Goal: Check status: Check status

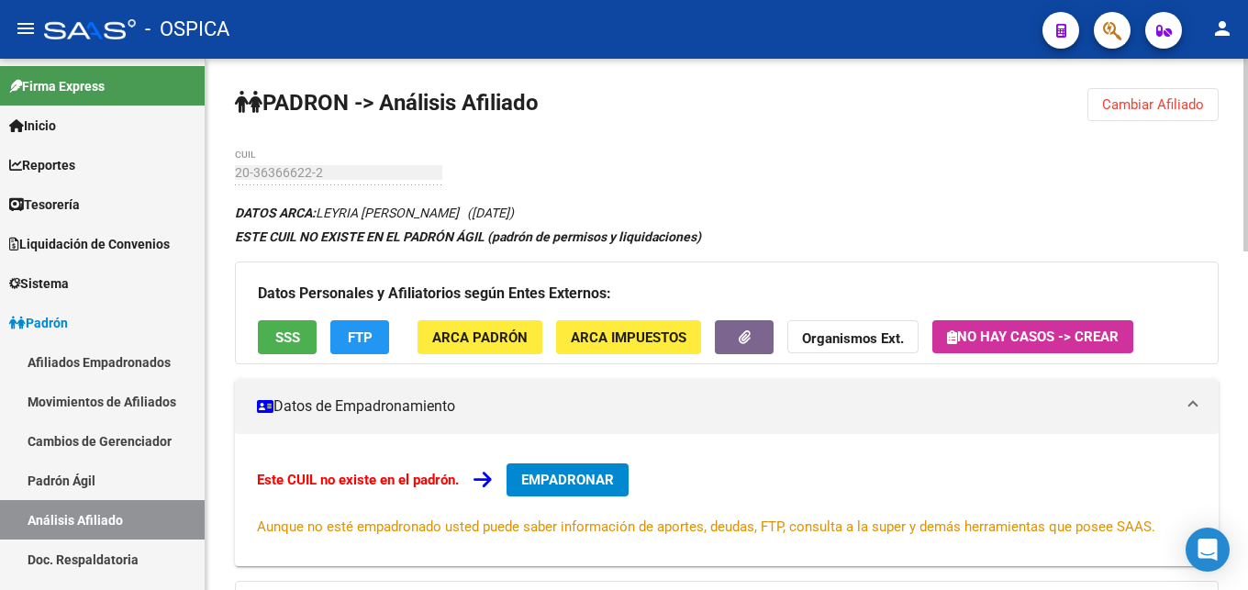
scroll to position [853, 0]
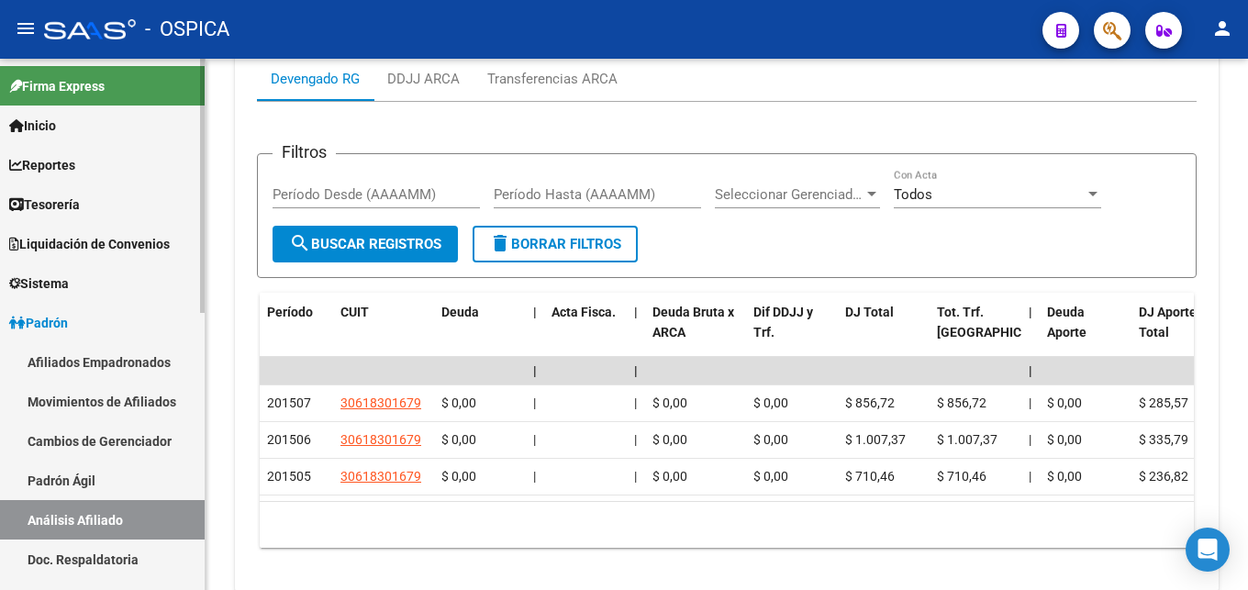
click at [87, 476] on link "Padrón Ágil" at bounding box center [102, 480] width 205 height 39
click at [62, 477] on link "Padrón Ágil" at bounding box center [102, 480] width 205 height 39
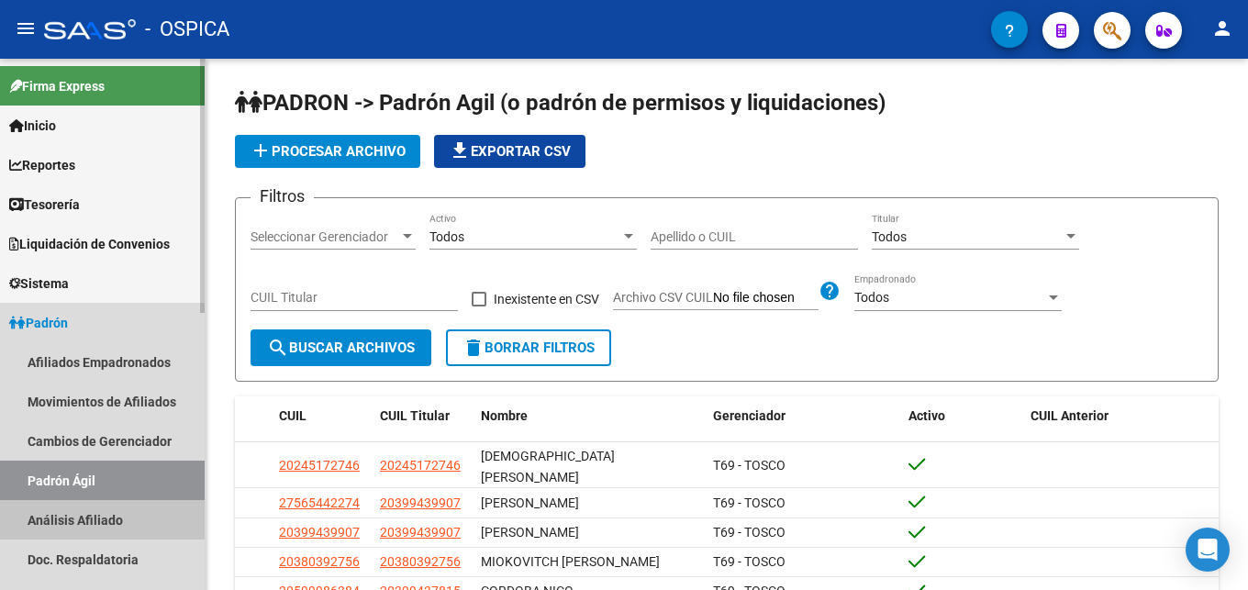
click at [65, 521] on link "Análisis Afiliado" at bounding box center [102, 519] width 205 height 39
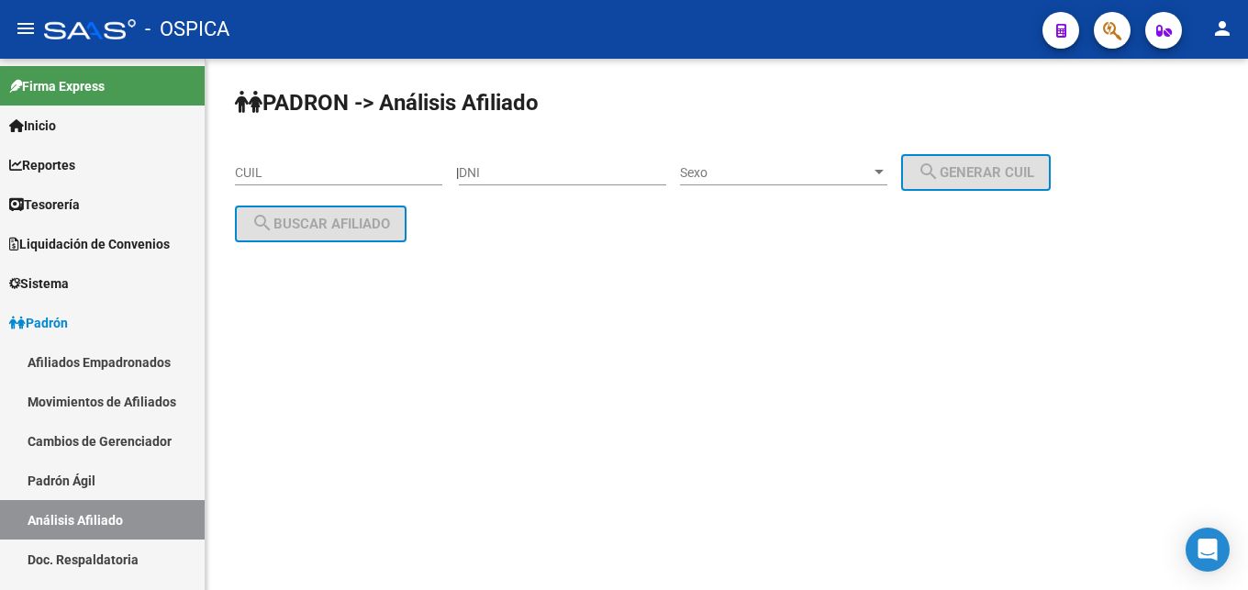
click at [255, 173] on input "CUIL" at bounding box center [338, 173] width 207 height 16
paste input "20-30797047-4"
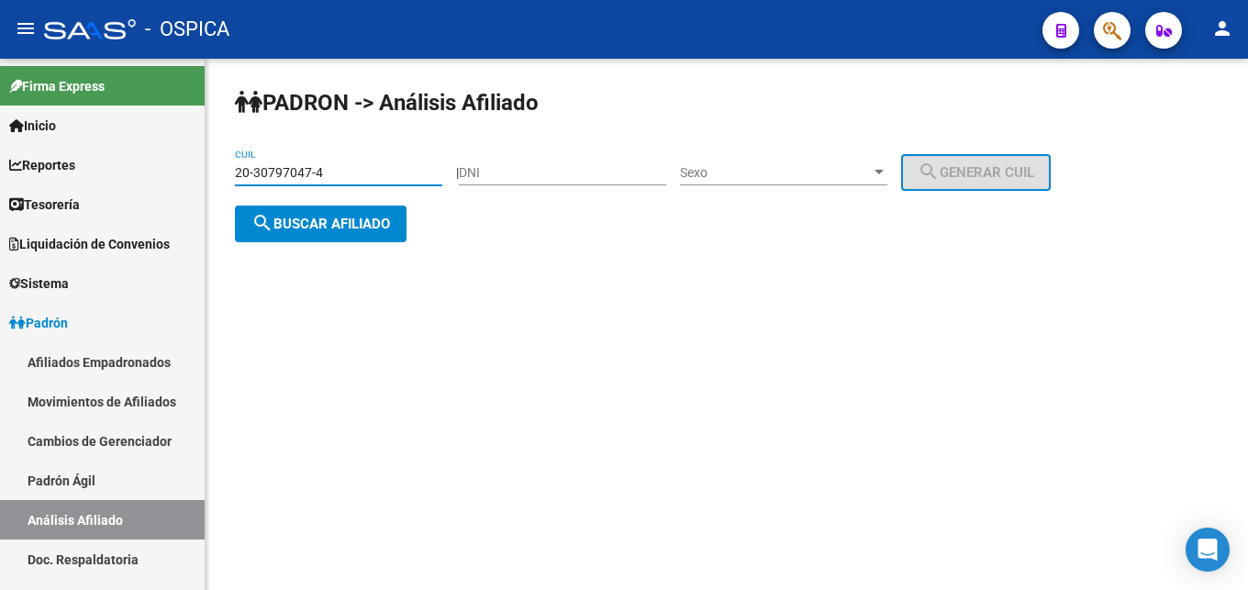
type input "20-30797047-4"
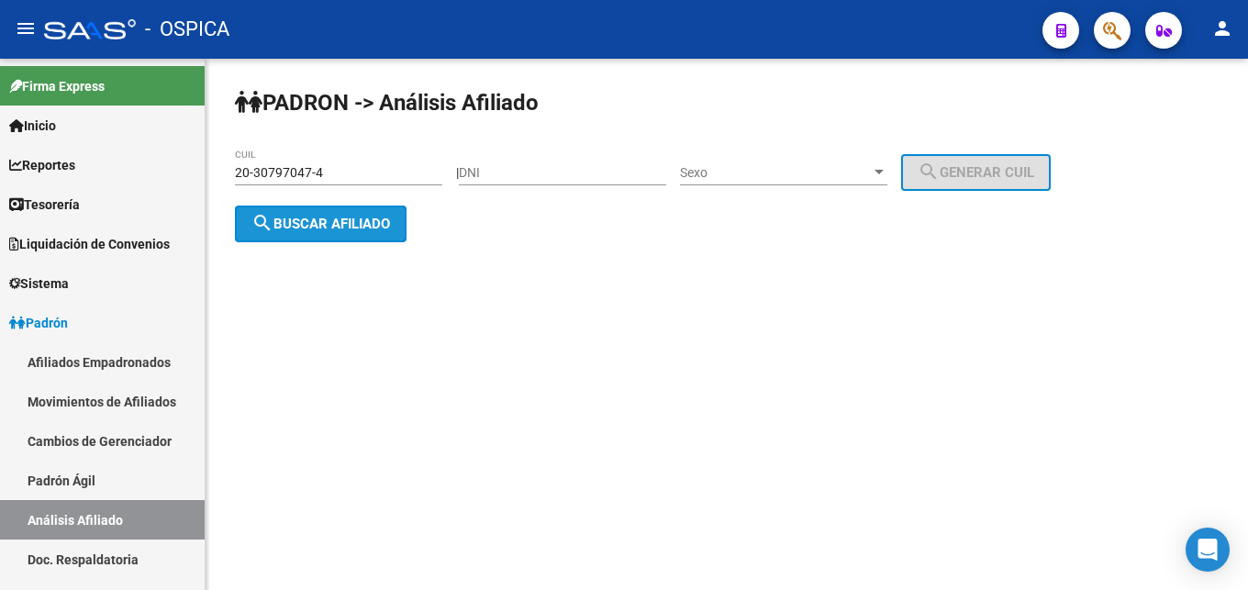
click at [301, 229] on span "search Buscar afiliado" at bounding box center [321, 224] width 139 height 17
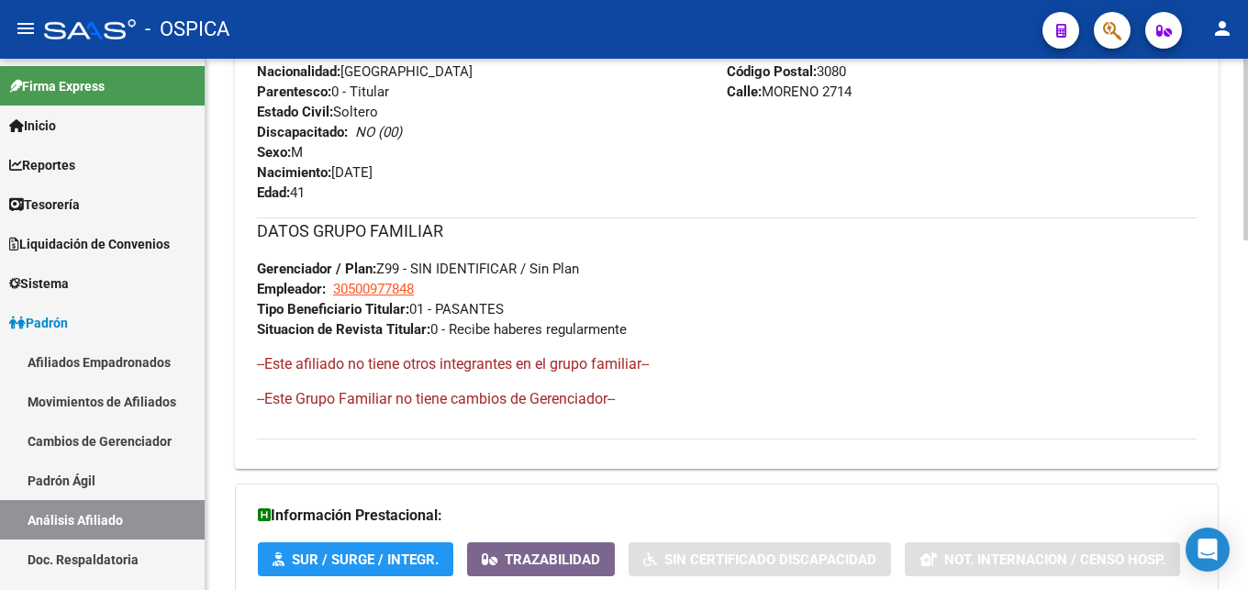
scroll to position [1023, 0]
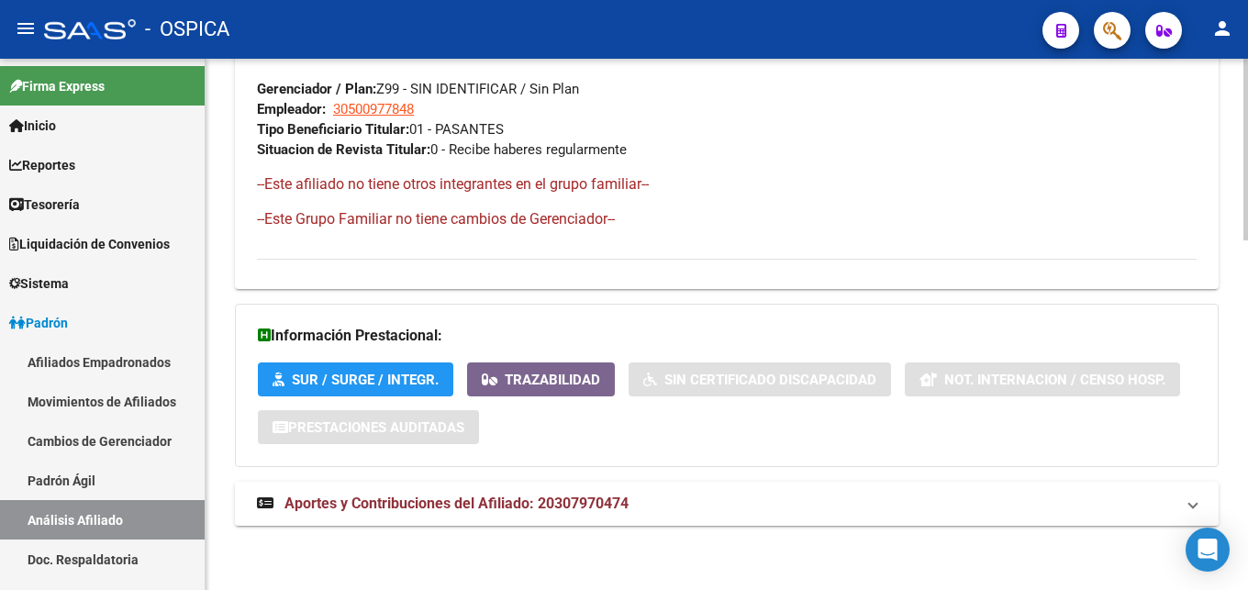
click at [588, 494] on strong "Aportes y Contribuciones del Afiliado: 20307970474" at bounding box center [443, 504] width 372 height 20
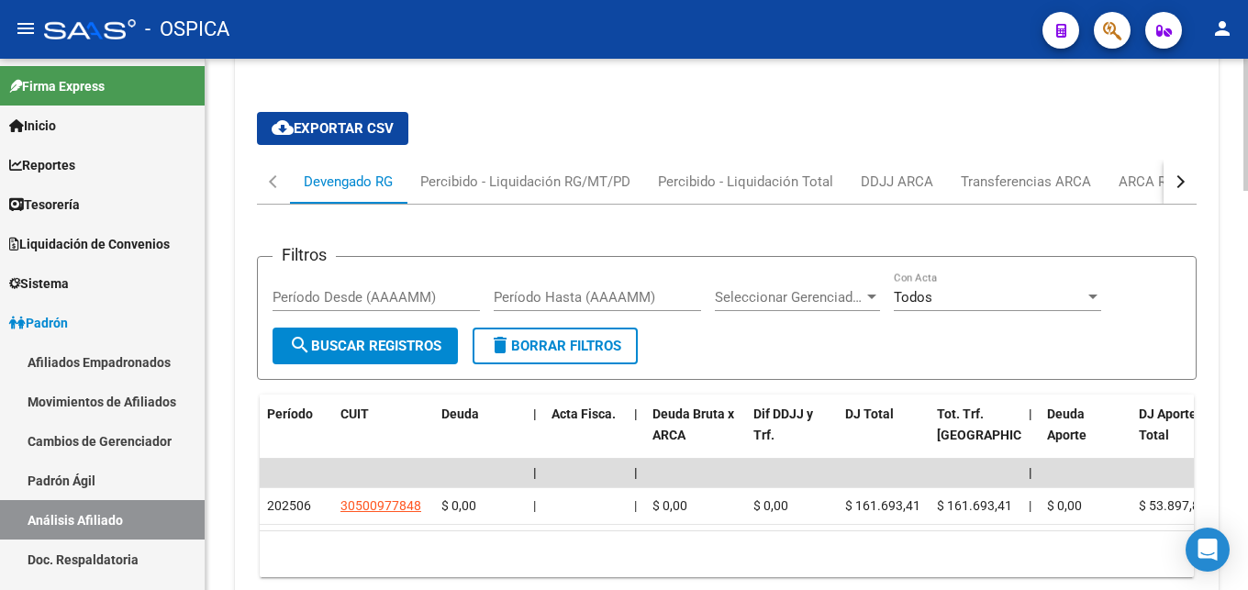
scroll to position [1514, 0]
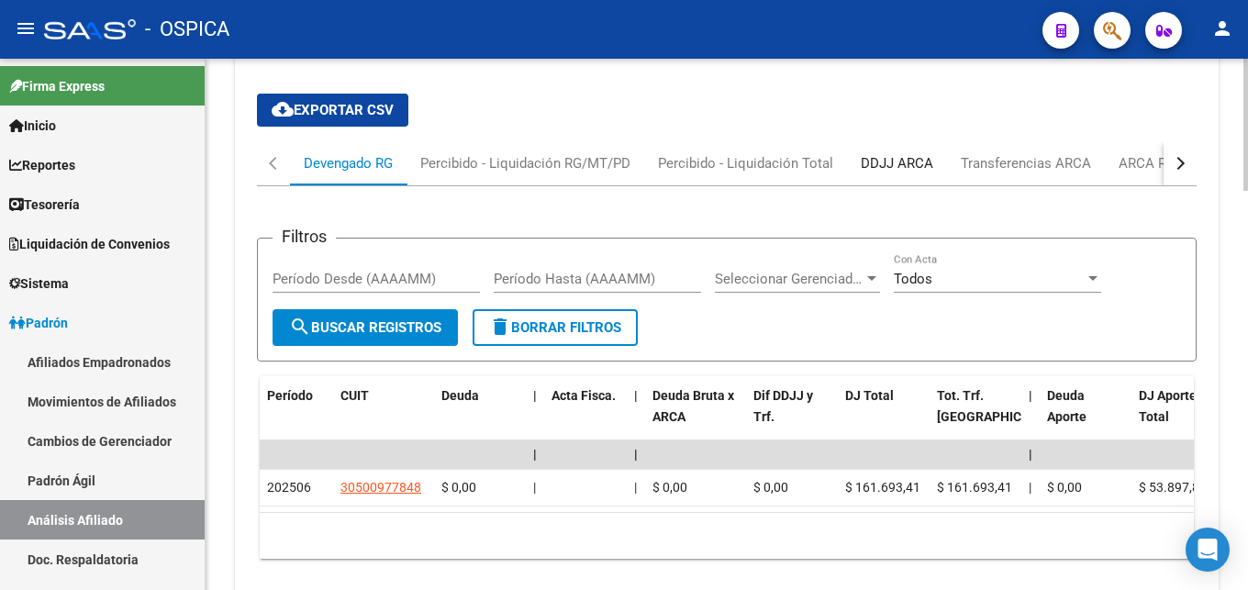
click at [918, 168] on div "DDJJ ARCA" at bounding box center [897, 163] width 73 height 20
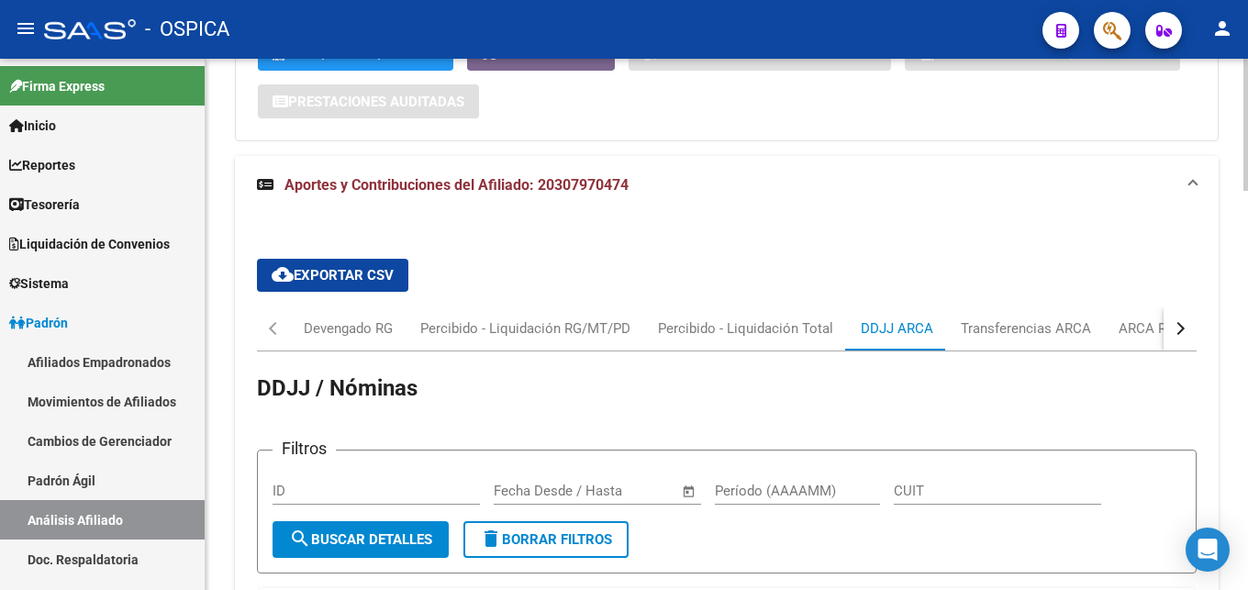
scroll to position [1404, 0]
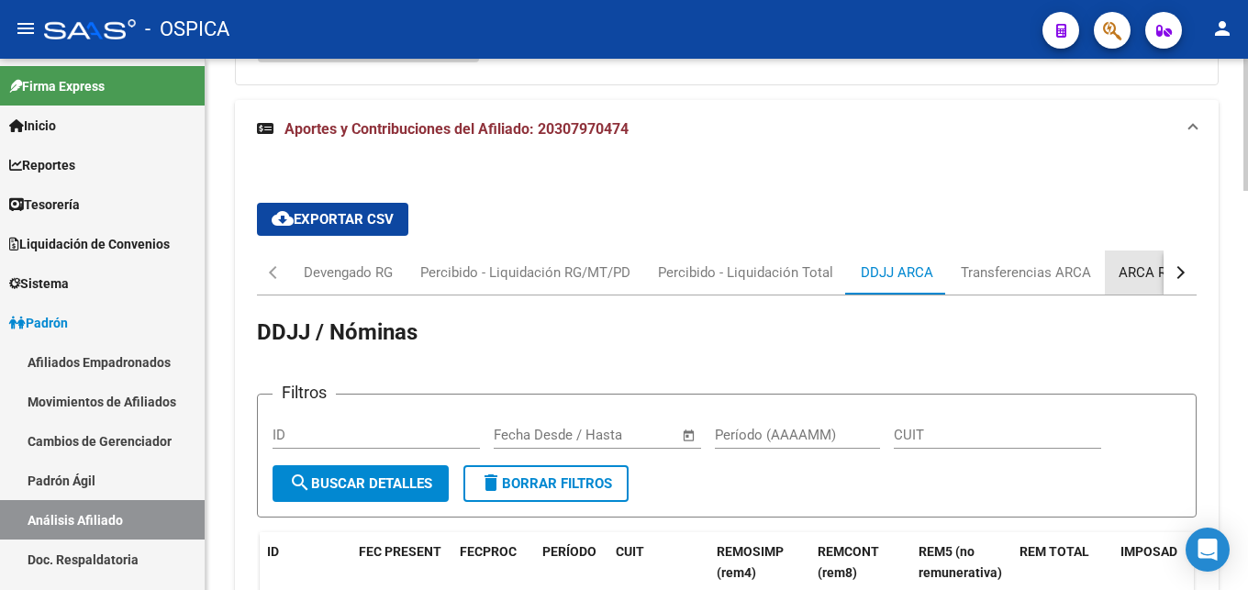
click at [1121, 264] on div "ARCA Relaciones Laborales" at bounding box center [1205, 273] width 172 height 20
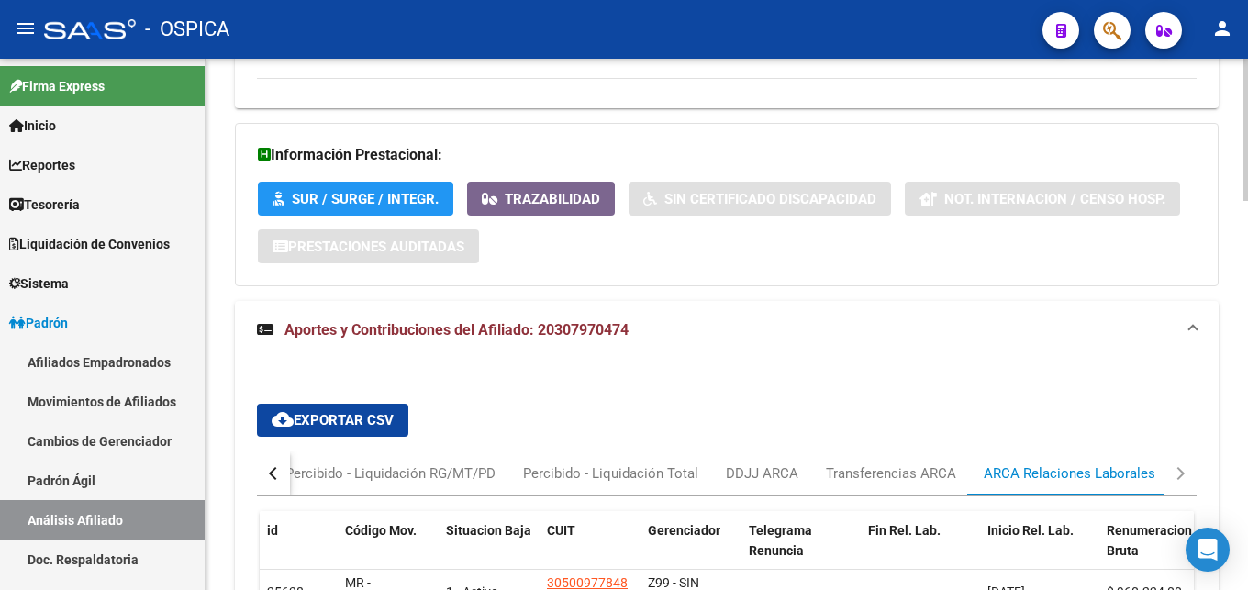
scroll to position [1451, 0]
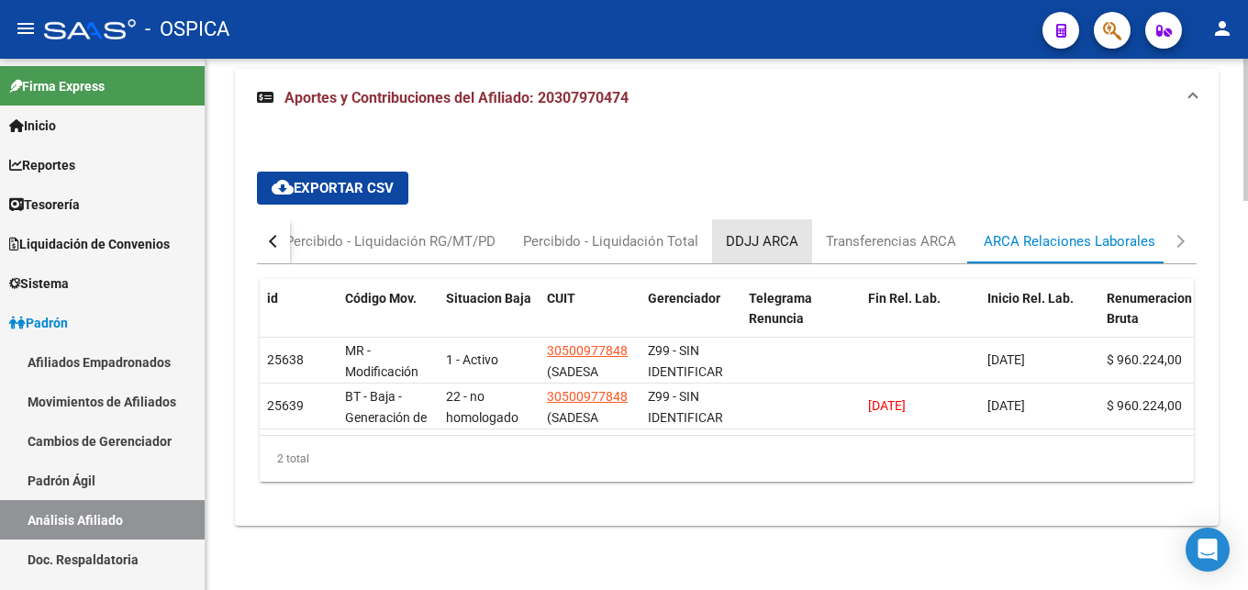
click at [765, 231] on div "DDJJ ARCA" at bounding box center [762, 241] width 73 height 20
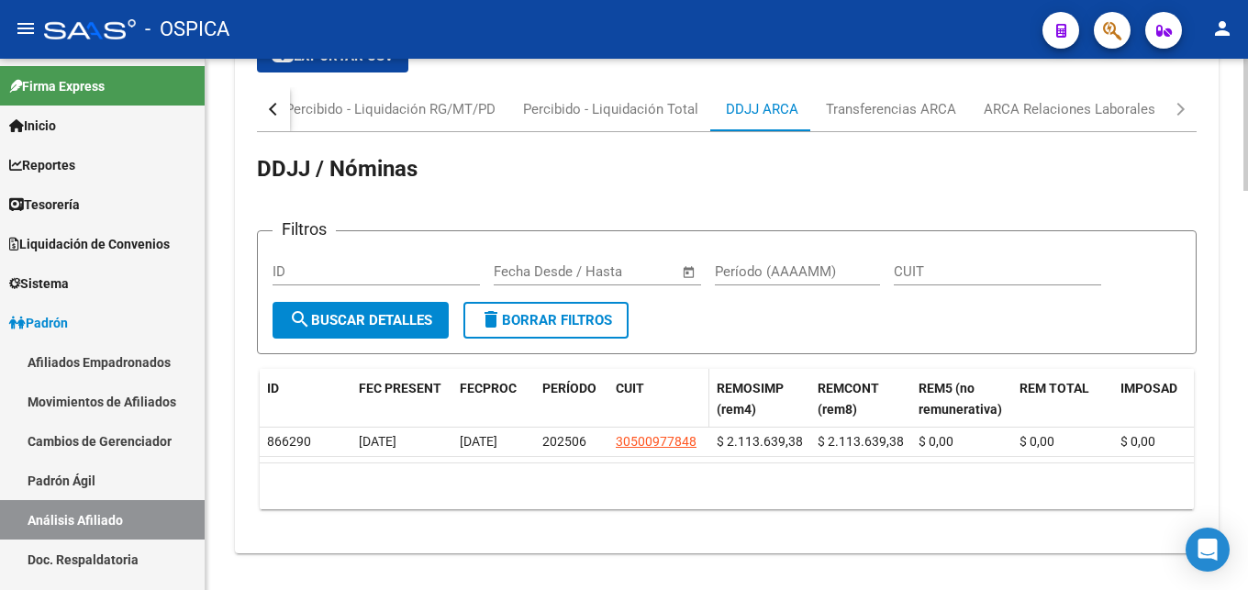
scroll to position [1611, 0]
